Goal: Transaction & Acquisition: Purchase product/service

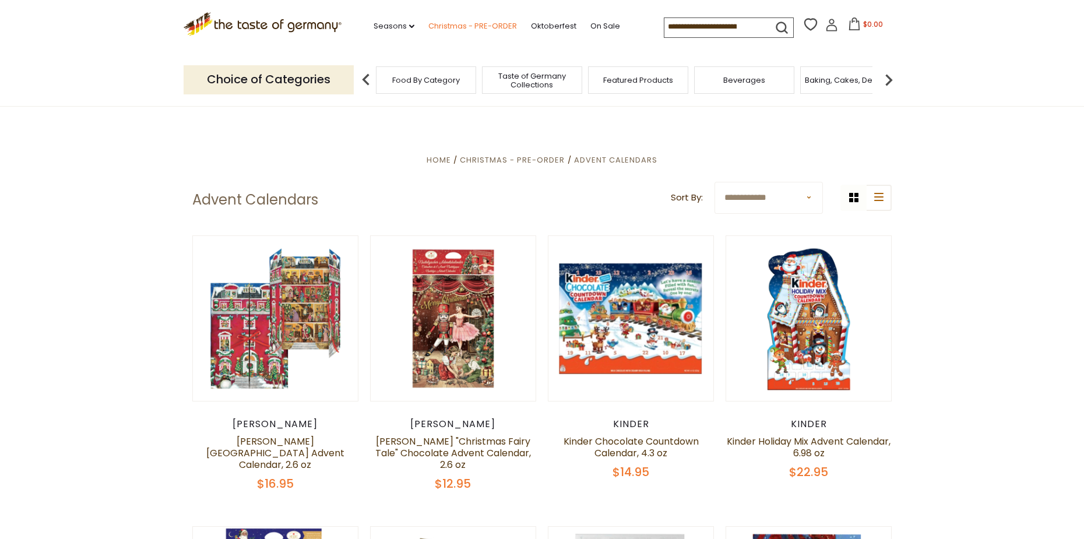
click at [445, 24] on link "Christmas - PRE-ORDER" at bounding box center [472, 26] width 89 height 13
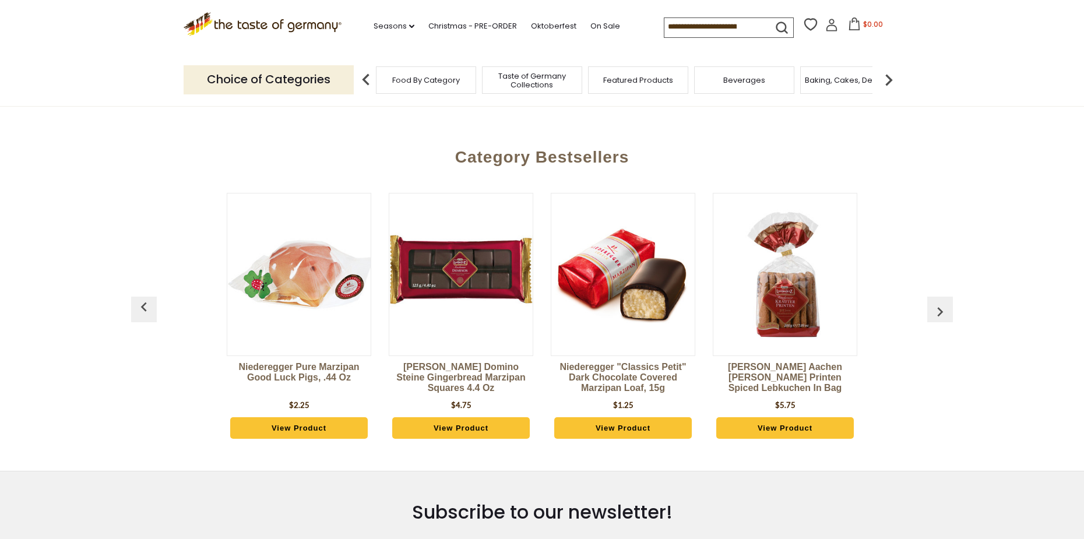
scroll to position [525, 0]
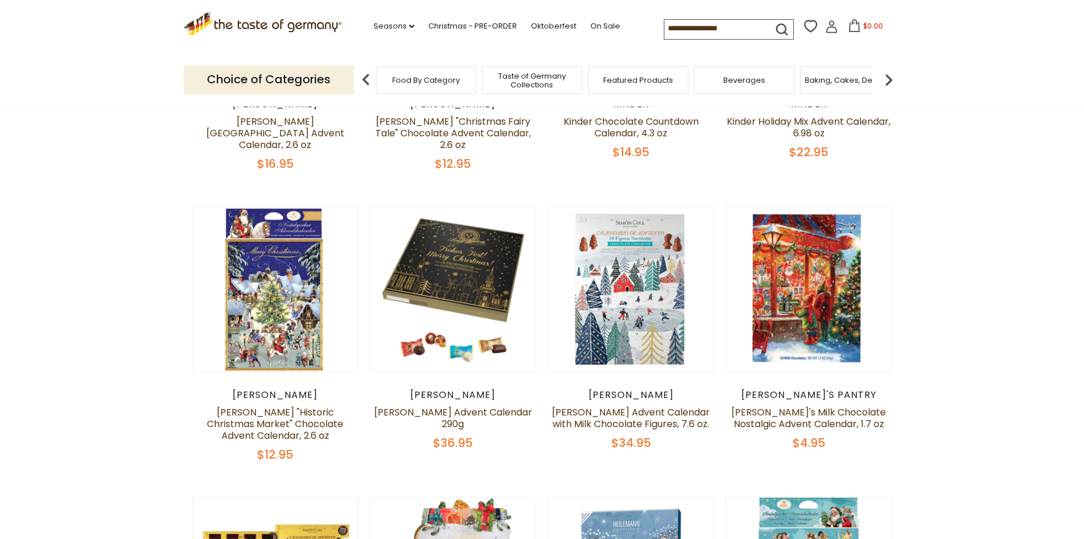
scroll to position [350, 0]
